Goal: Task Accomplishment & Management: Complete application form

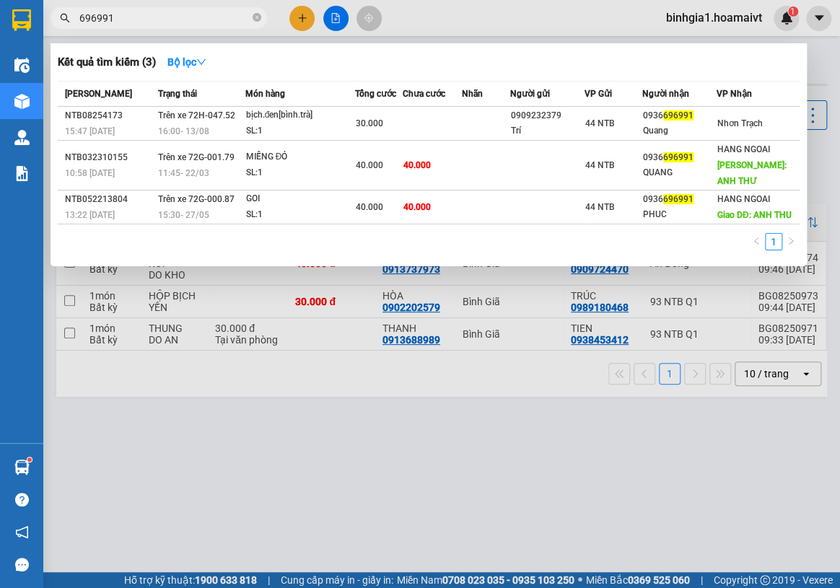
click at [117, 19] on input "696991" at bounding box center [164, 18] width 170 height 16
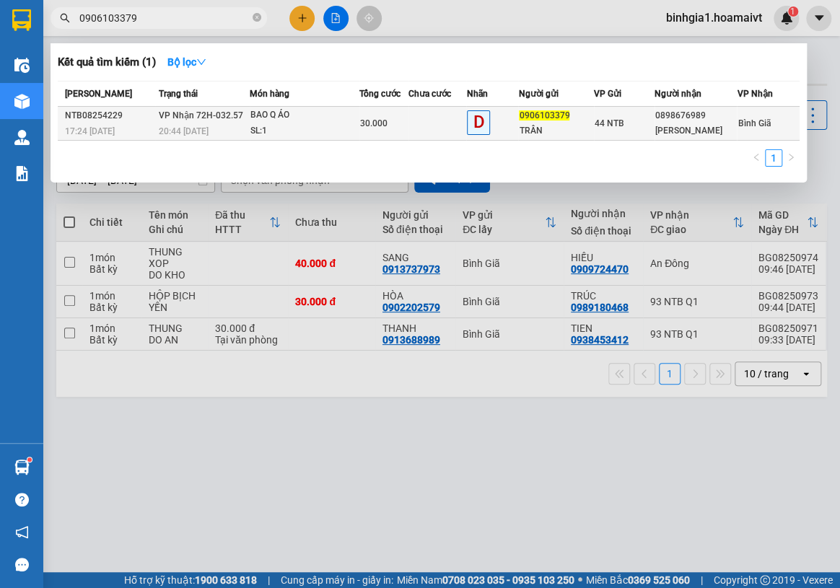
type input "0906103379"
click at [466, 118] on td at bounding box center [437, 124] width 58 height 34
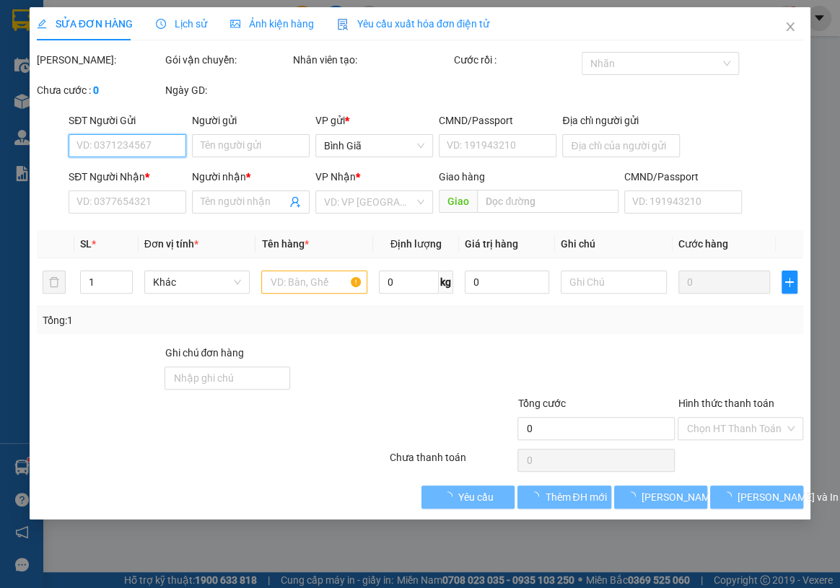
type input "0906103379"
type input "TRÂN"
type input "0898676989"
type input "[PERSON_NAME]"
type input "30.000"
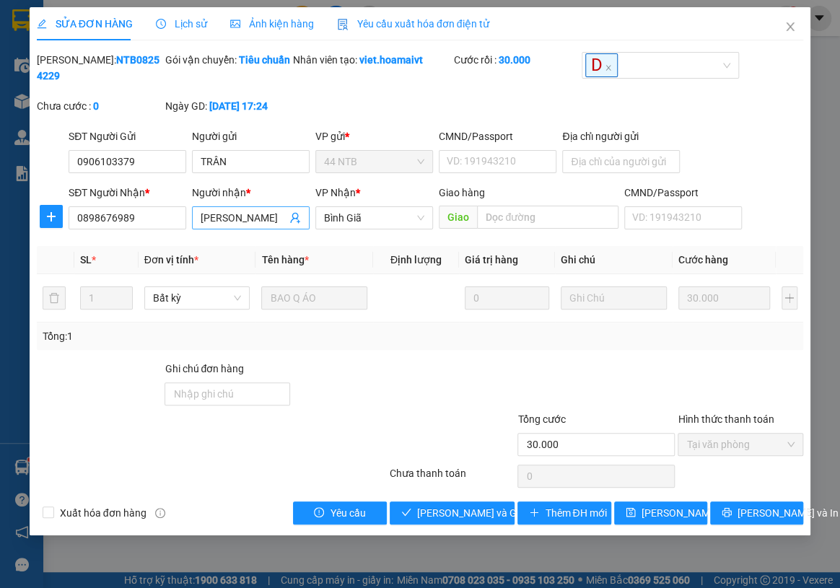
click at [248, 215] on input "[PERSON_NAME]" at bounding box center [244, 218] width 86 height 16
type input "[PERSON_NAME] 170/13 BINH GIÃ"
click at [657, 514] on span "[PERSON_NAME] thay đổi" at bounding box center [699, 513] width 115 height 16
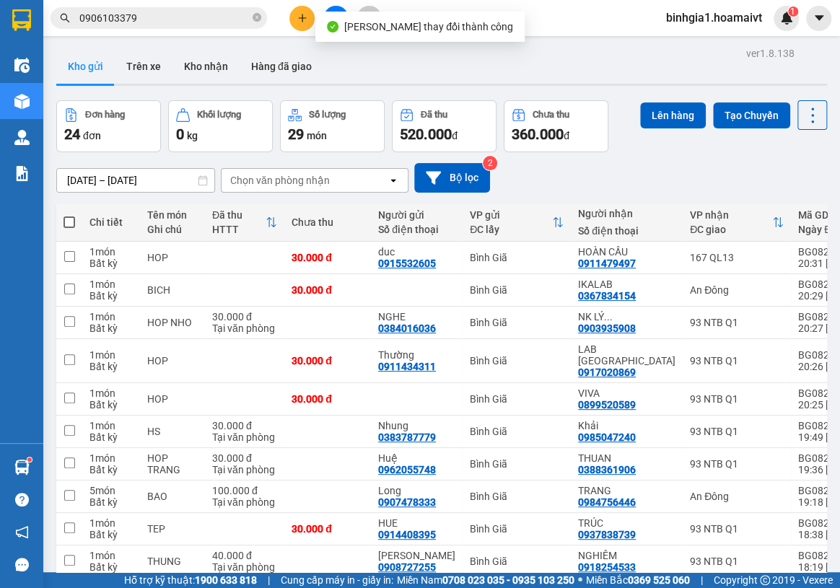
click at [188, 22] on input "0906103379" at bounding box center [164, 18] width 170 height 16
